Goal: Information Seeking & Learning: Learn about a topic

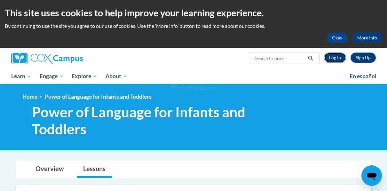
click at [337, 58] on link "Log In" at bounding box center [335, 57] width 22 height 10
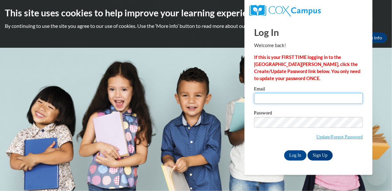
type input "patricemartinez410@yahoo.com"
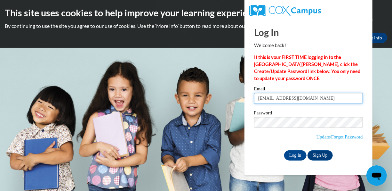
click at [315, 99] on input "patricemartinez410@yahoo.com" at bounding box center [308, 98] width 109 height 11
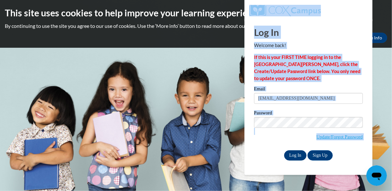
drag, startPoint x: 228, startPoint y: 145, endPoint x: 295, endPoint y: 153, distance: 67.7
click at [295, 153] on body "This site uses cookies to help improve your learning experience. By continuing …" at bounding box center [196, 95] width 392 height 191
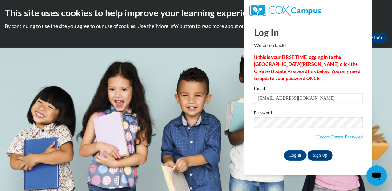
drag, startPoint x: 295, startPoint y: 153, endPoint x: 373, endPoint y: 82, distance: 105.8
click at [373, 82] on body "This site uses cookies to help improve your learning experience. By continuing …" at bounding box center [196, 95] width 392 height 191
click at [295, 152] on input "Log In" at bounding box center [295, 155] width 22 height 10
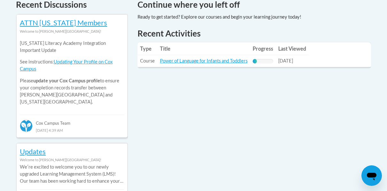
scroll to position [287, 0]
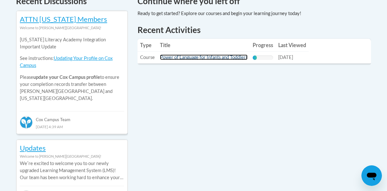
click at [218, 58] on link "Power of Language for Infants and Toddlers" at bounding box center [204, 56] width 88 height 5
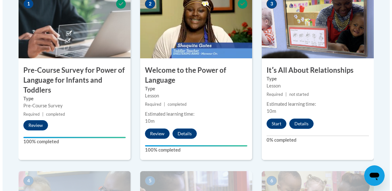
scroll to position [258, 0]
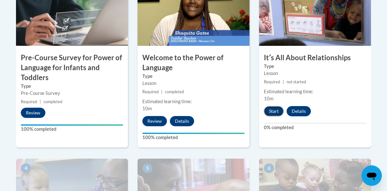
click at [275, 110] on button "Start" at bounding box center [274, 111] width 20 height 10
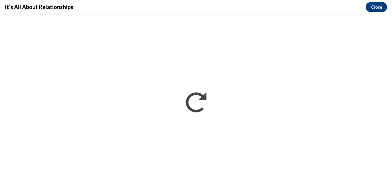
scroll to position [0, 0]
